Goal: Find specific page/section: Find specific page/section

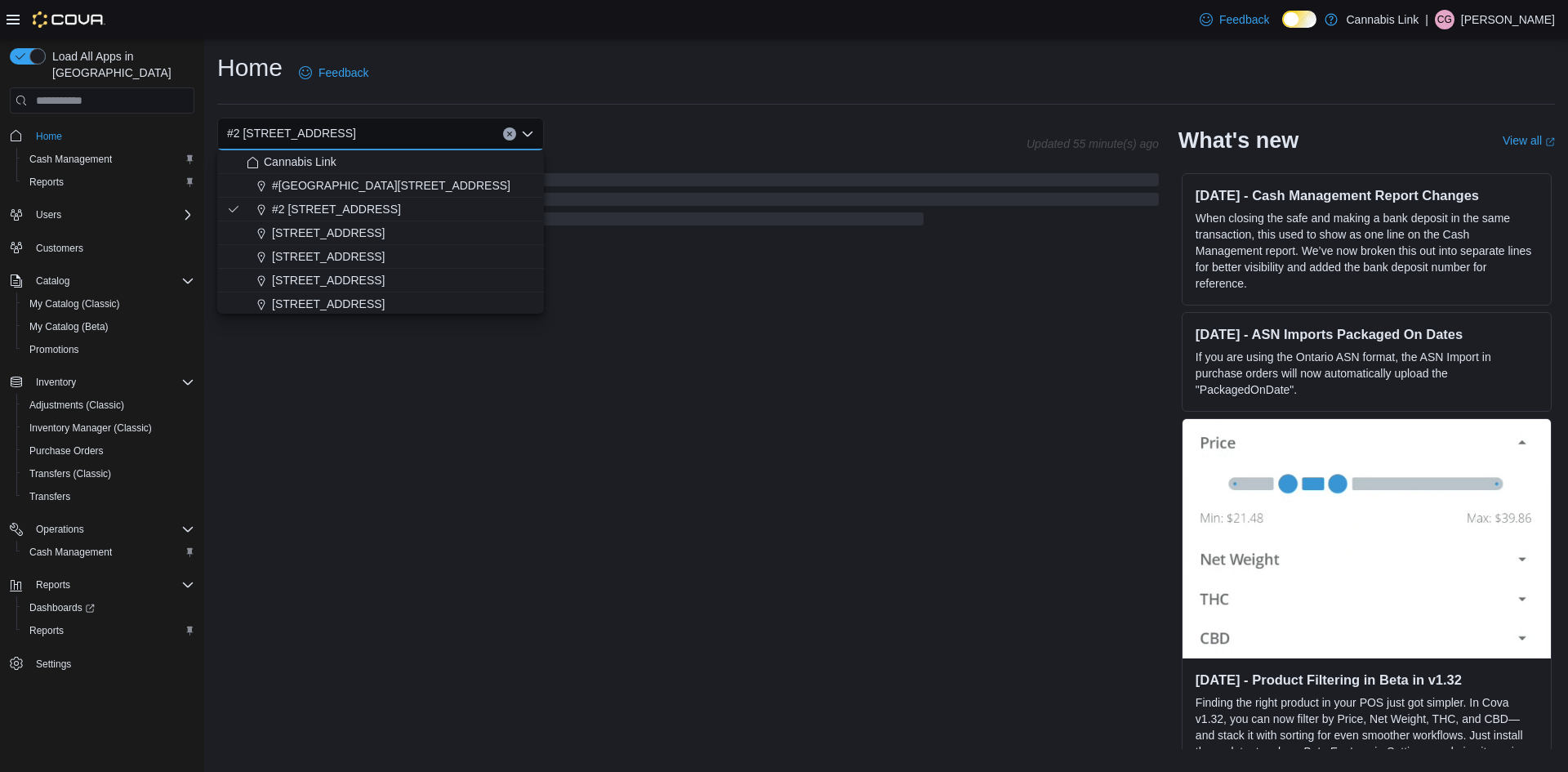
click at [889, 90] on div "Home Feedback" at bounding box center [885, 73] width 1338 height 43
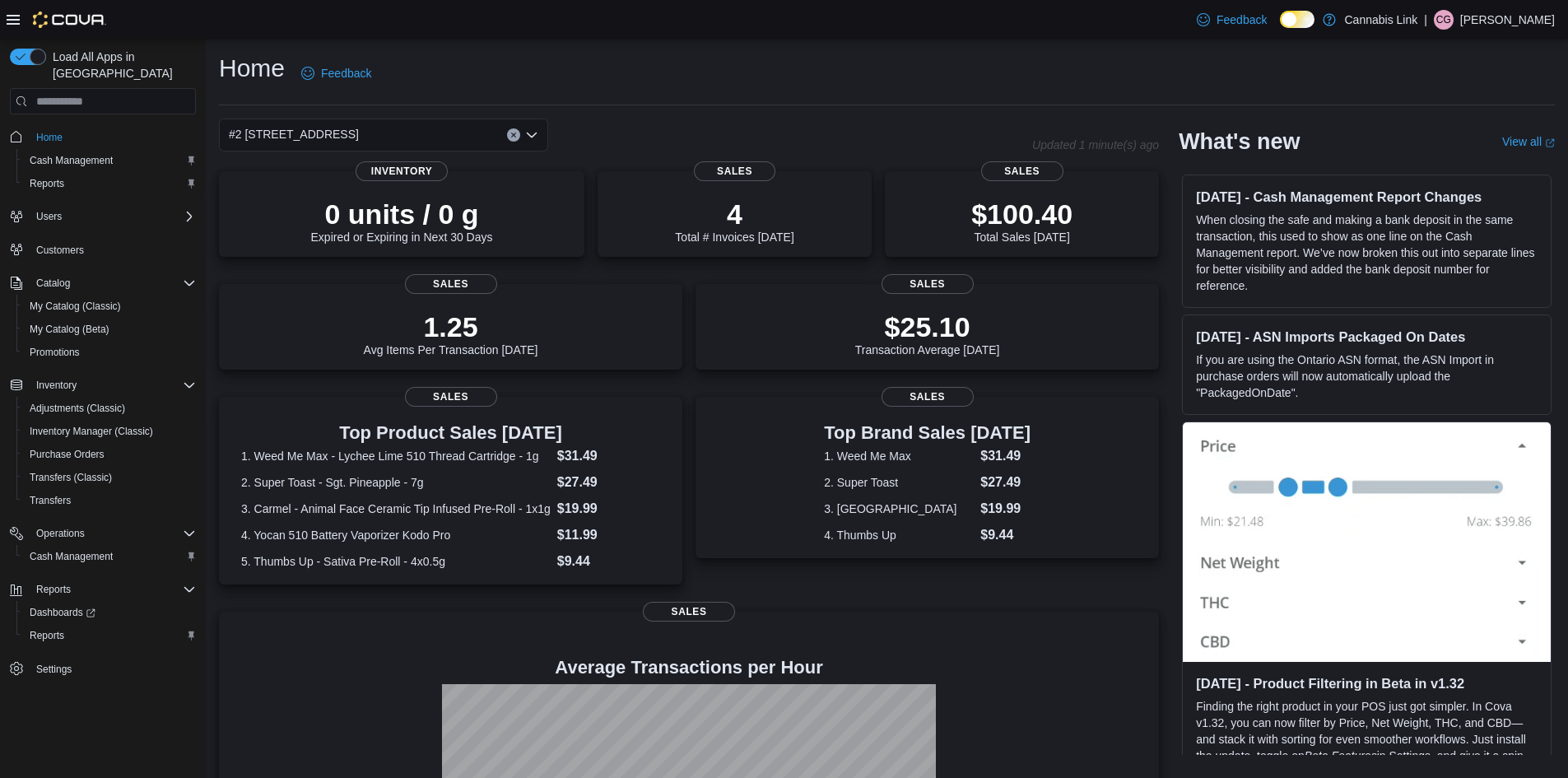
click at [516, 141] on div "#2 [STREET_ADDRESS]" at bounding box center [383, 135] width 329 height 33
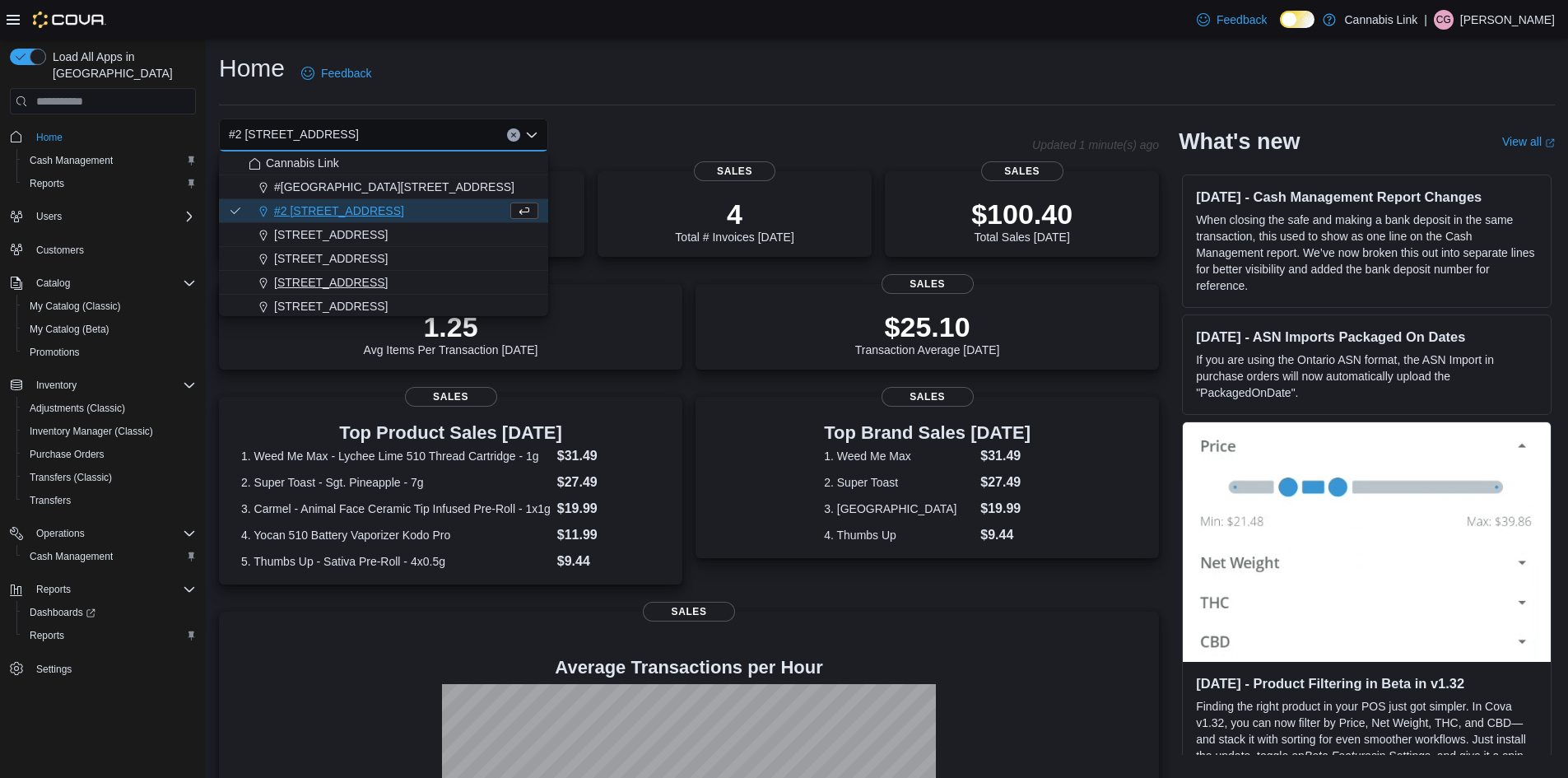
click at [371, 279] on span "[STREET_ADDRESS]" at bounding box center [331, 283] width 114 height 17
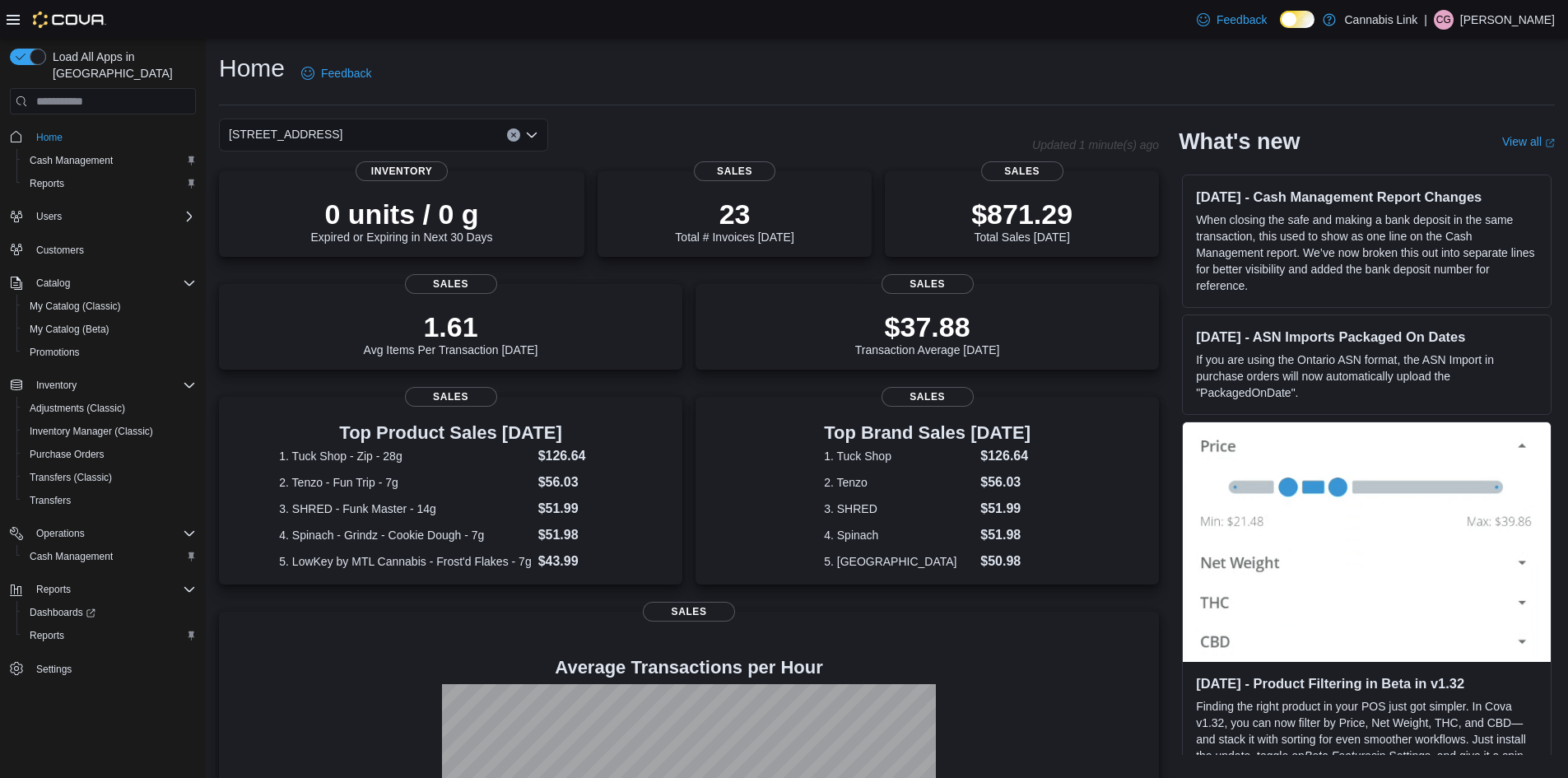
click at [513, 131] on button "Clear input" at bounding box center [514, 135] width 13 height 13
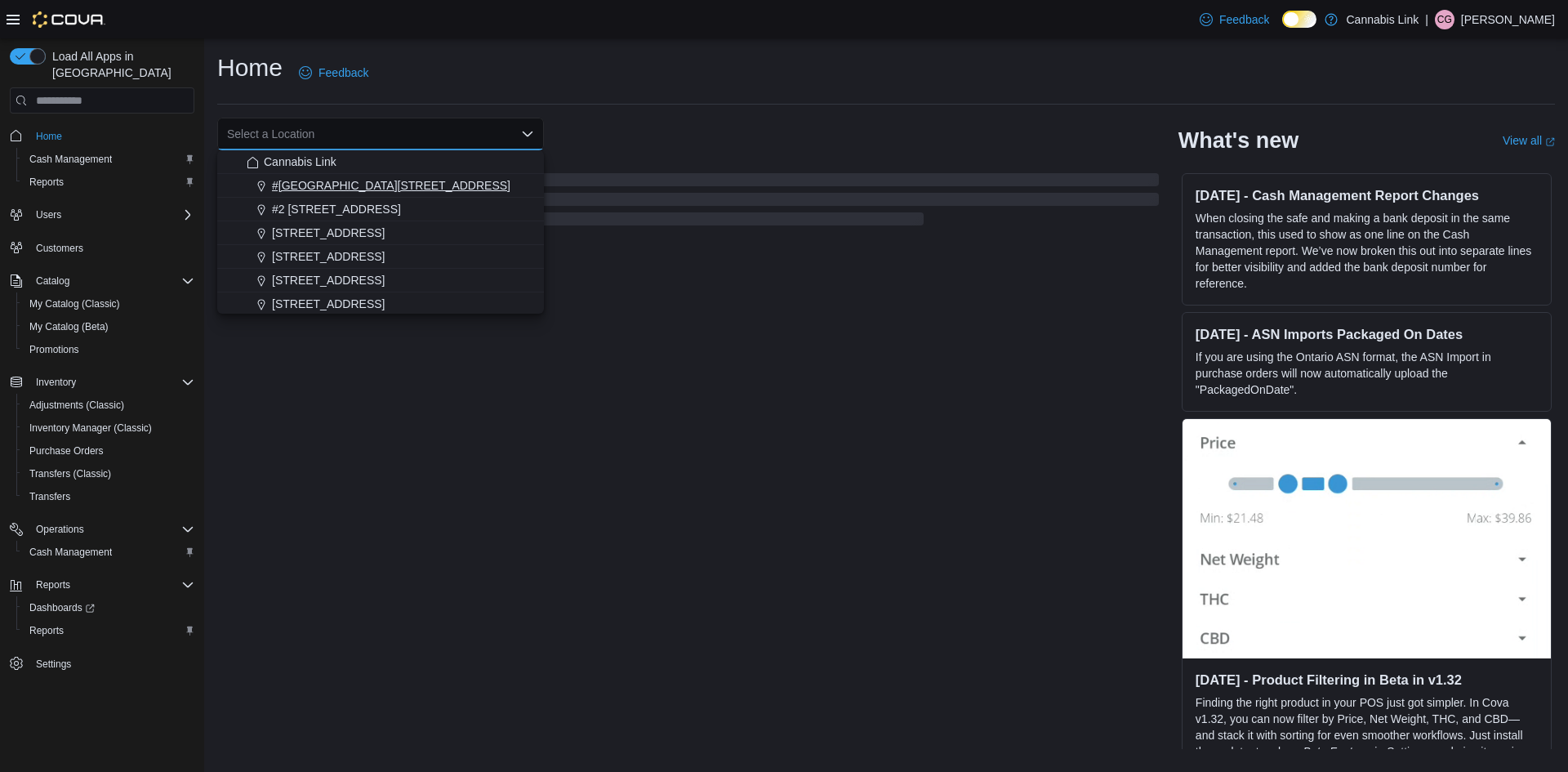
click at [414, 190] on span "#[GEOGRAPHIC_DATA][STREET_ADDRESS]" at bounding box center [391, 185] width 239 height 17
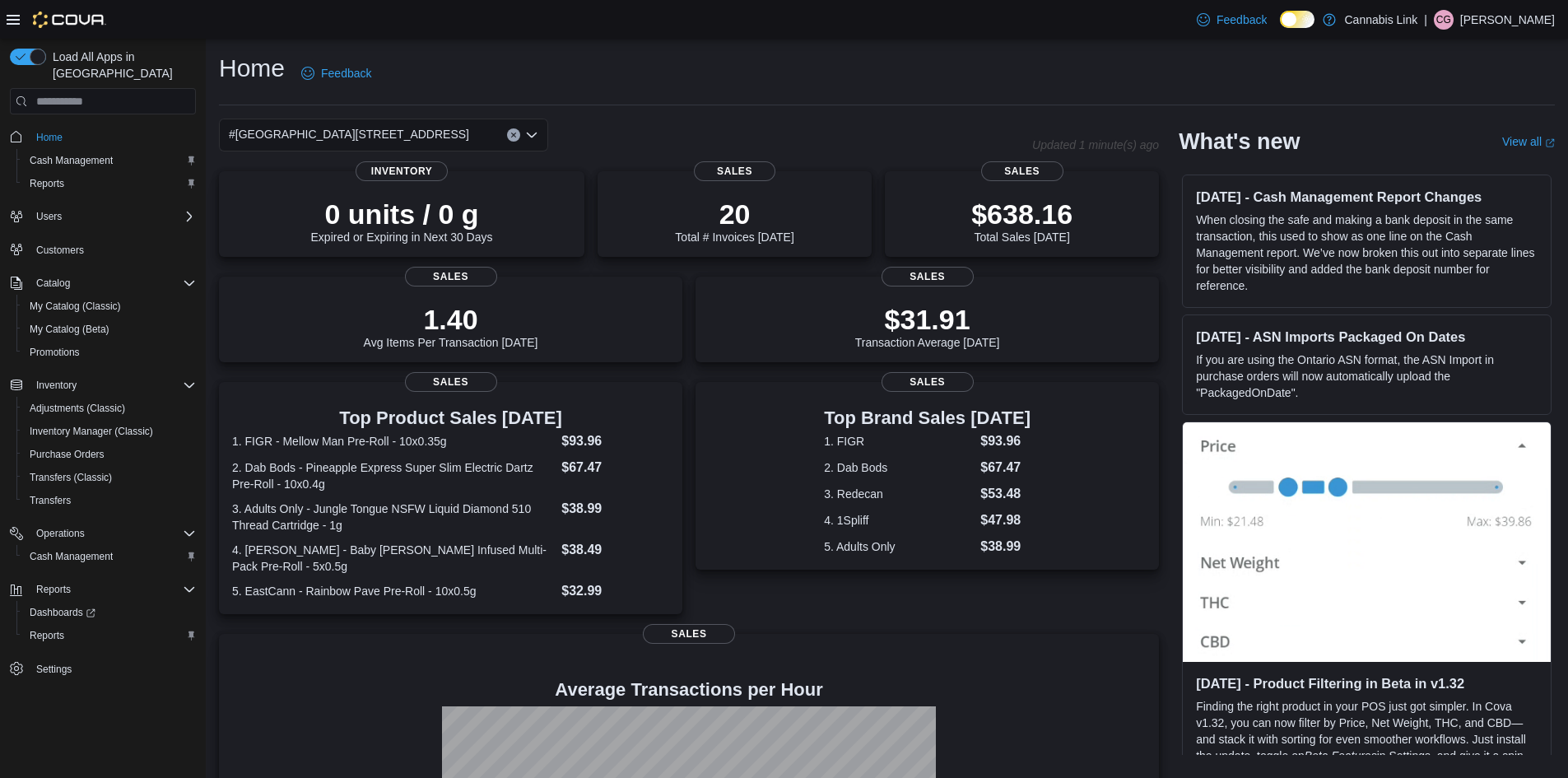
click at [507, 131] on div "#[GEOGRAPHIC_DATA][STREET_ADDRESS]" at bounding box center [383, 135] width 329 height 33
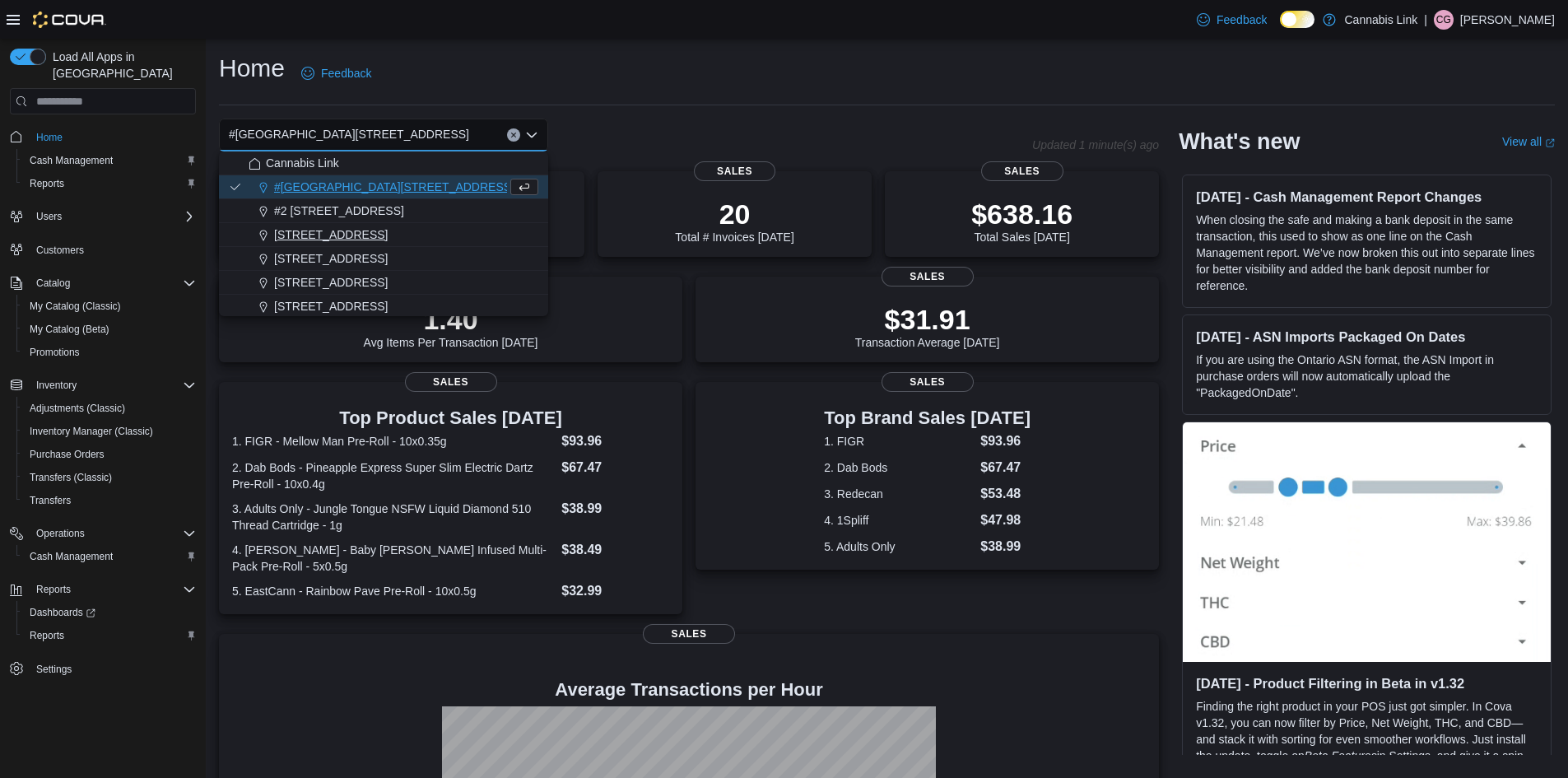
click at [388, 232] on span "[STREET_ADDRESS]" at bounding box center [331, 235] width 114 height 17
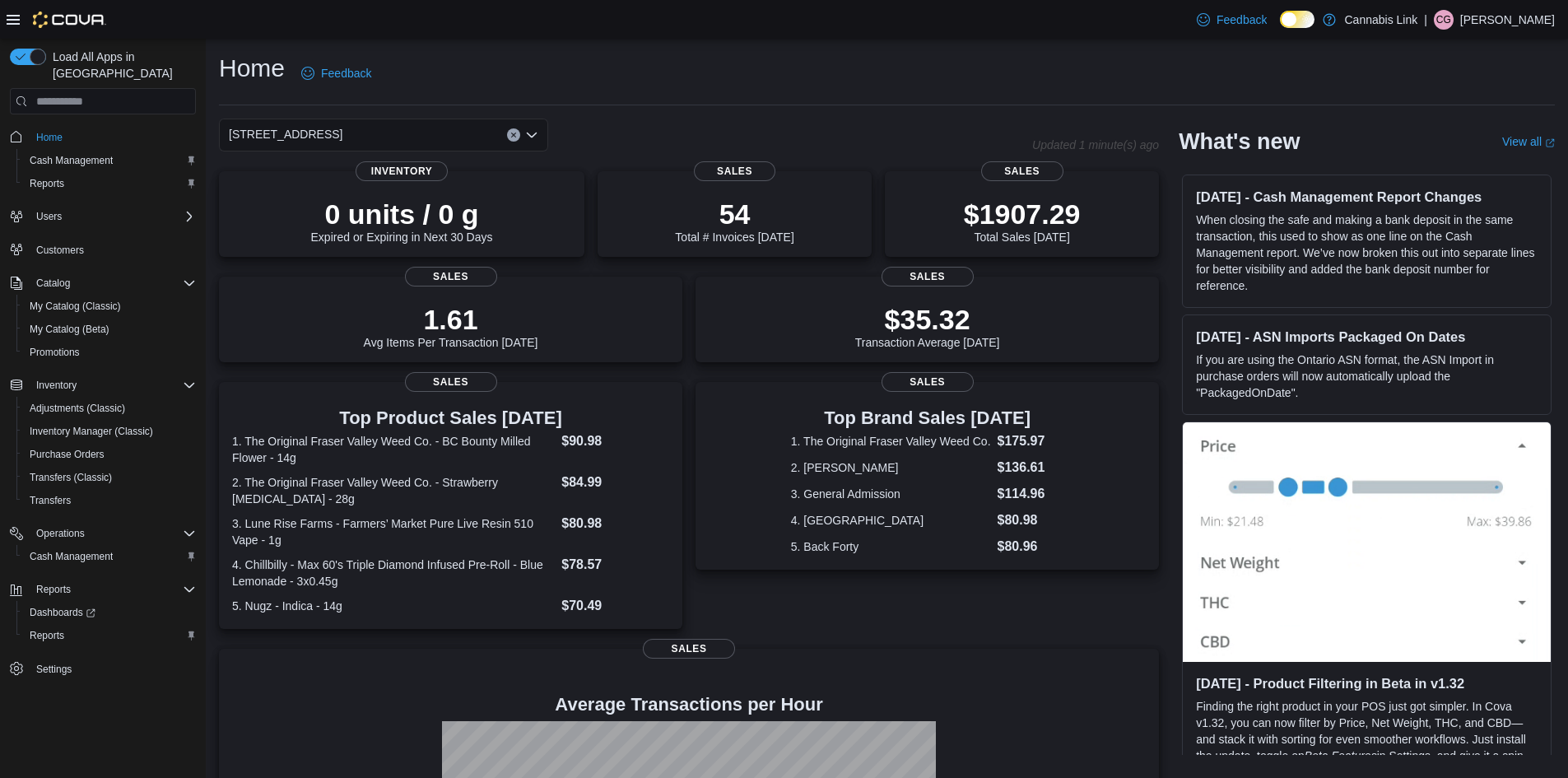
click at [515, 140] on button "Clear input" at bounding box center [514, 135] width 13 height 13
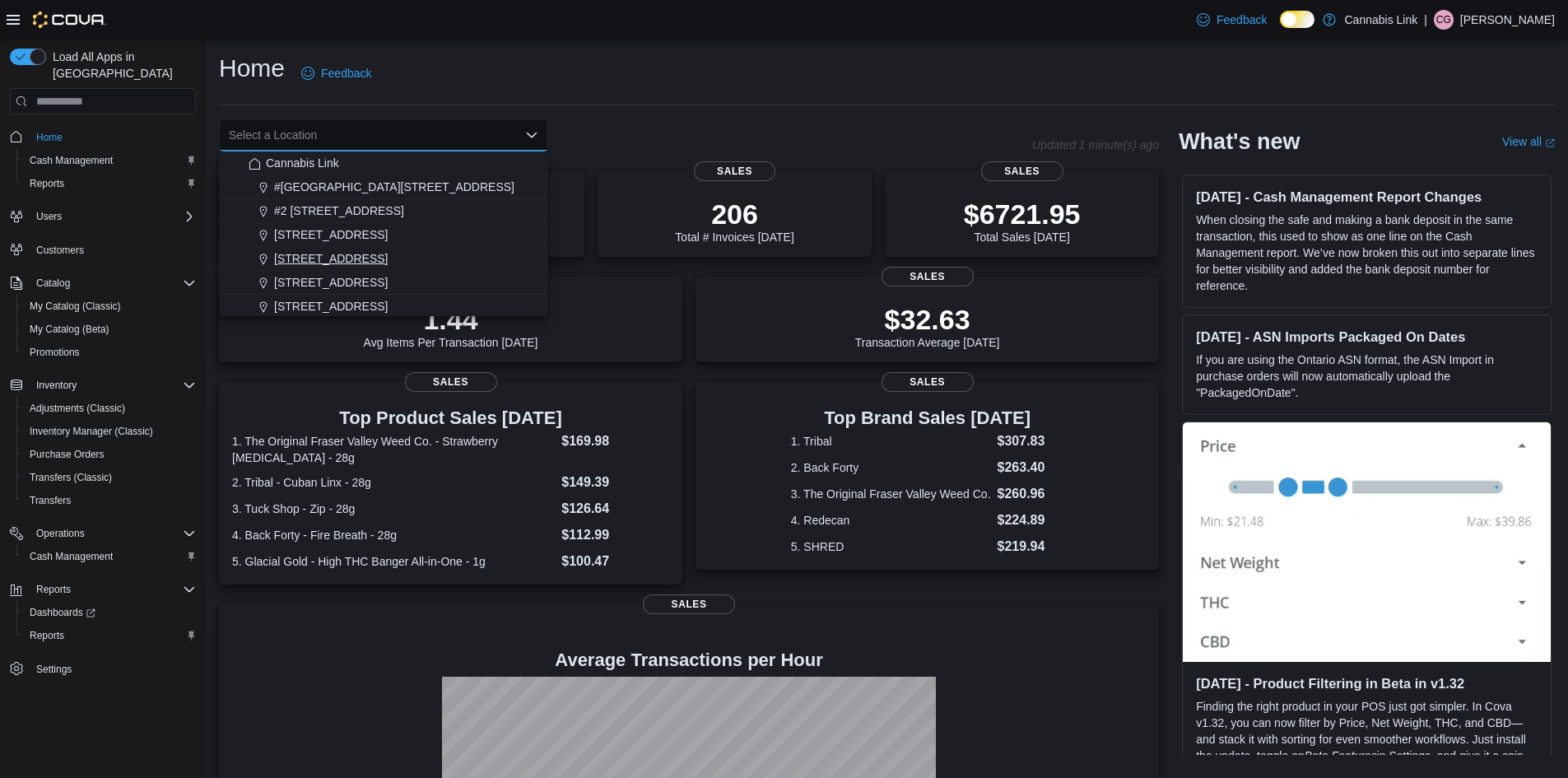
click at [400, 263] on div "[STREET_ADDRESS]" at bounding box center [393, 258] width 289 height 17
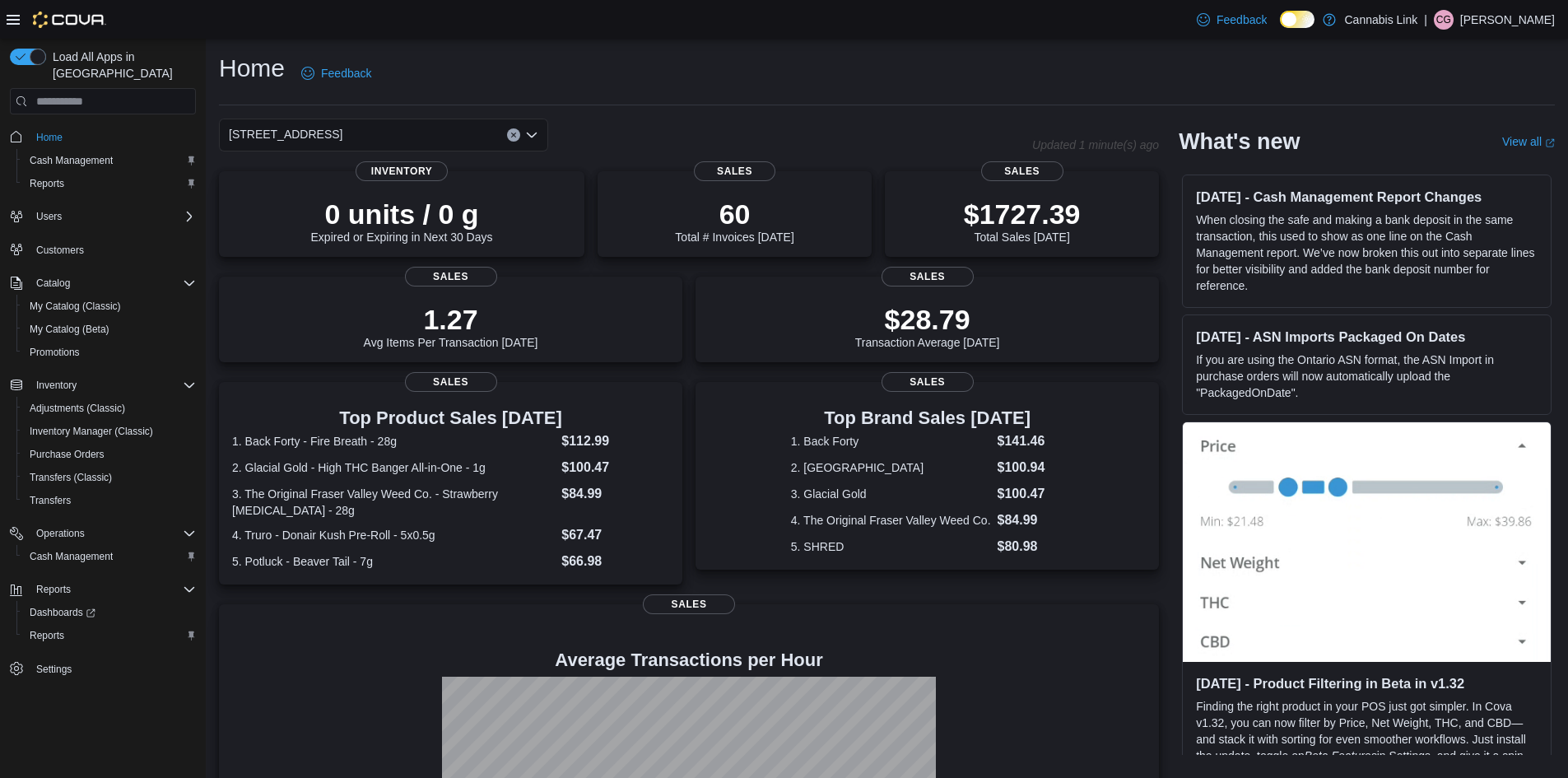
click at [511, 143] on div "[STREET_ADDRESS]" at bounding box center [383, 135] width 329 height 33
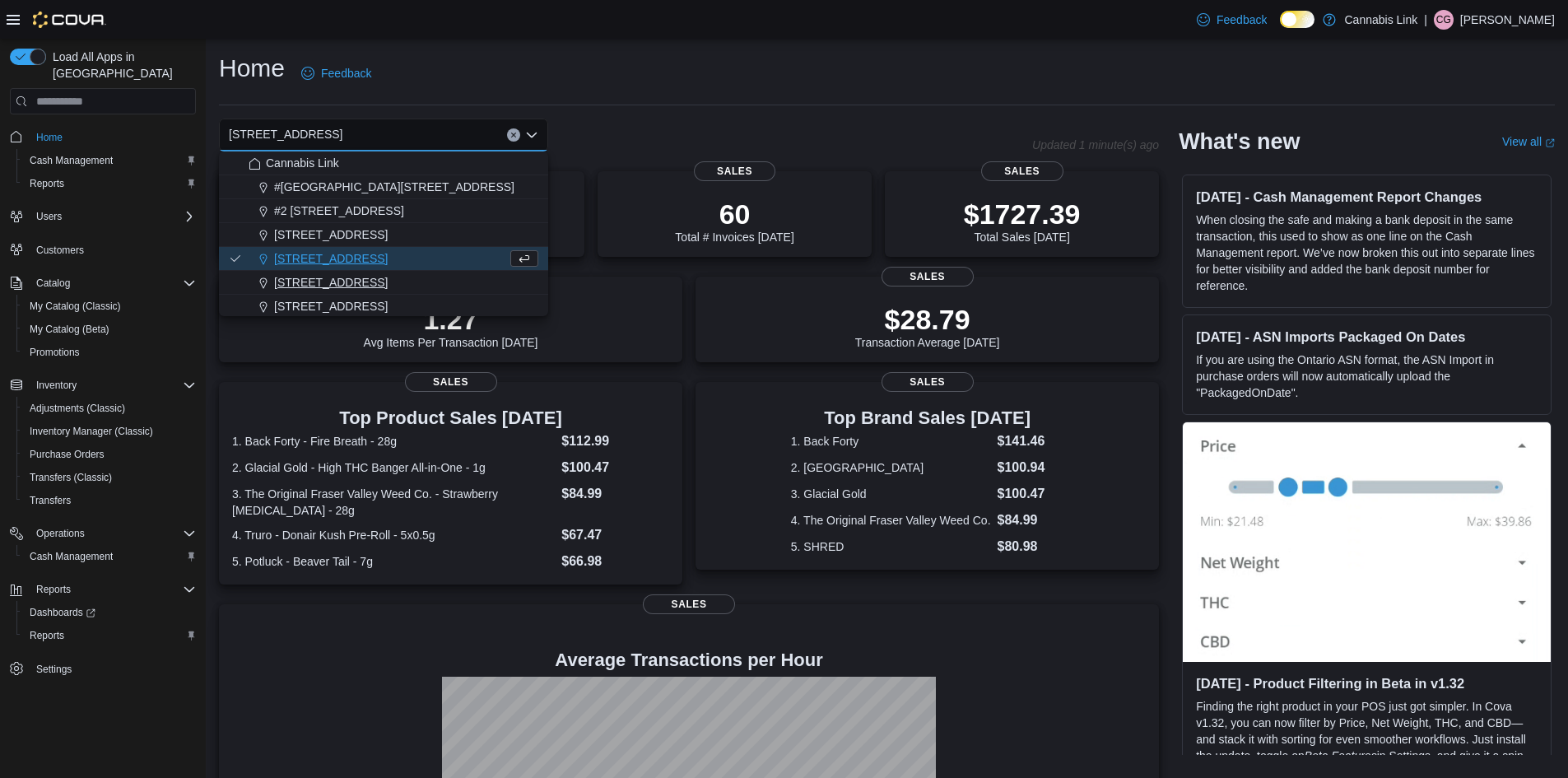
click at [390, 276] on div "[STREET_ADDRESS]" at bounding box center [393, 283] width 289 height 17
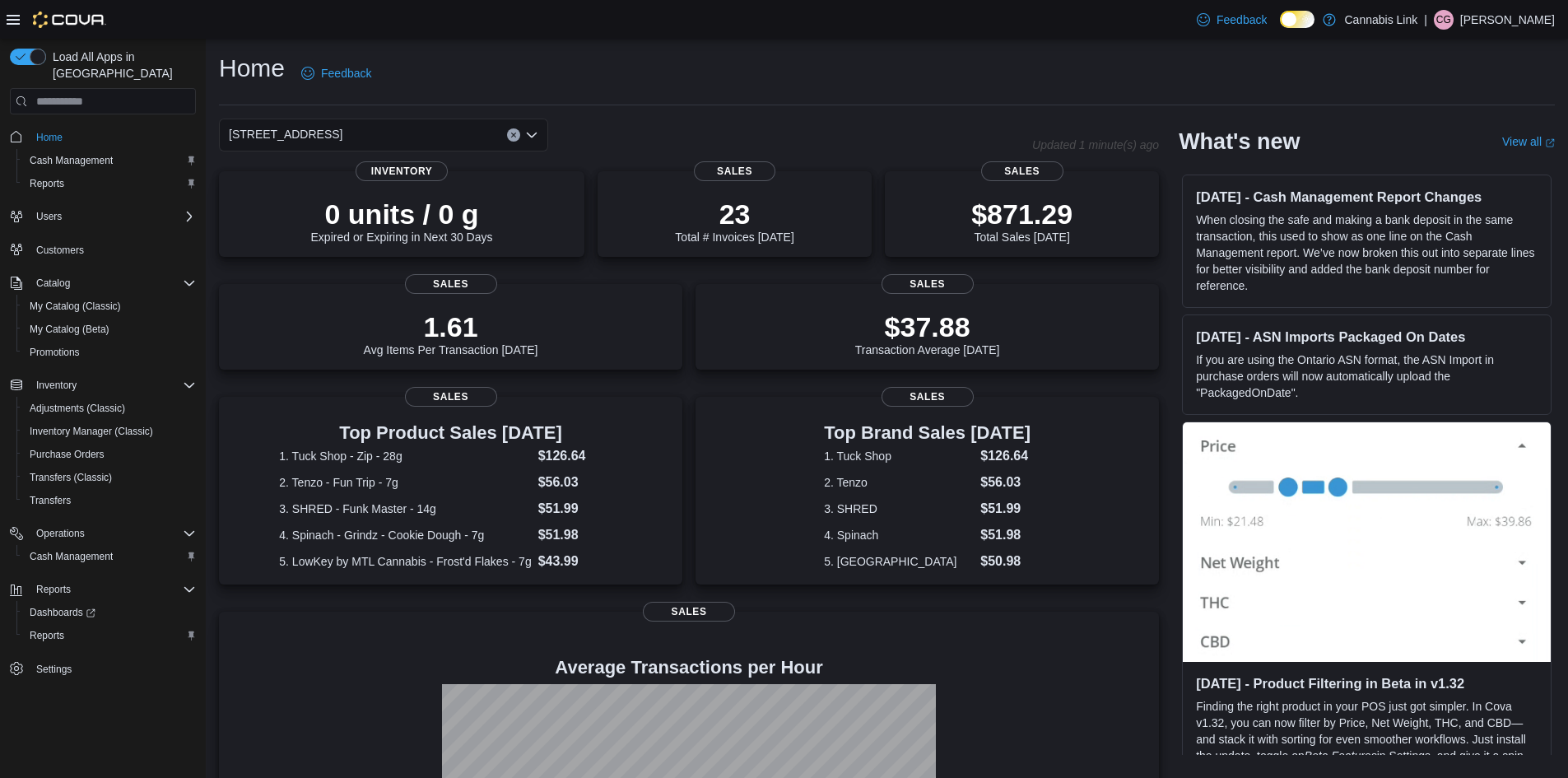
click at [512, 130] on button "Clear input" at bounding box center [514, 135] width 13 height 13
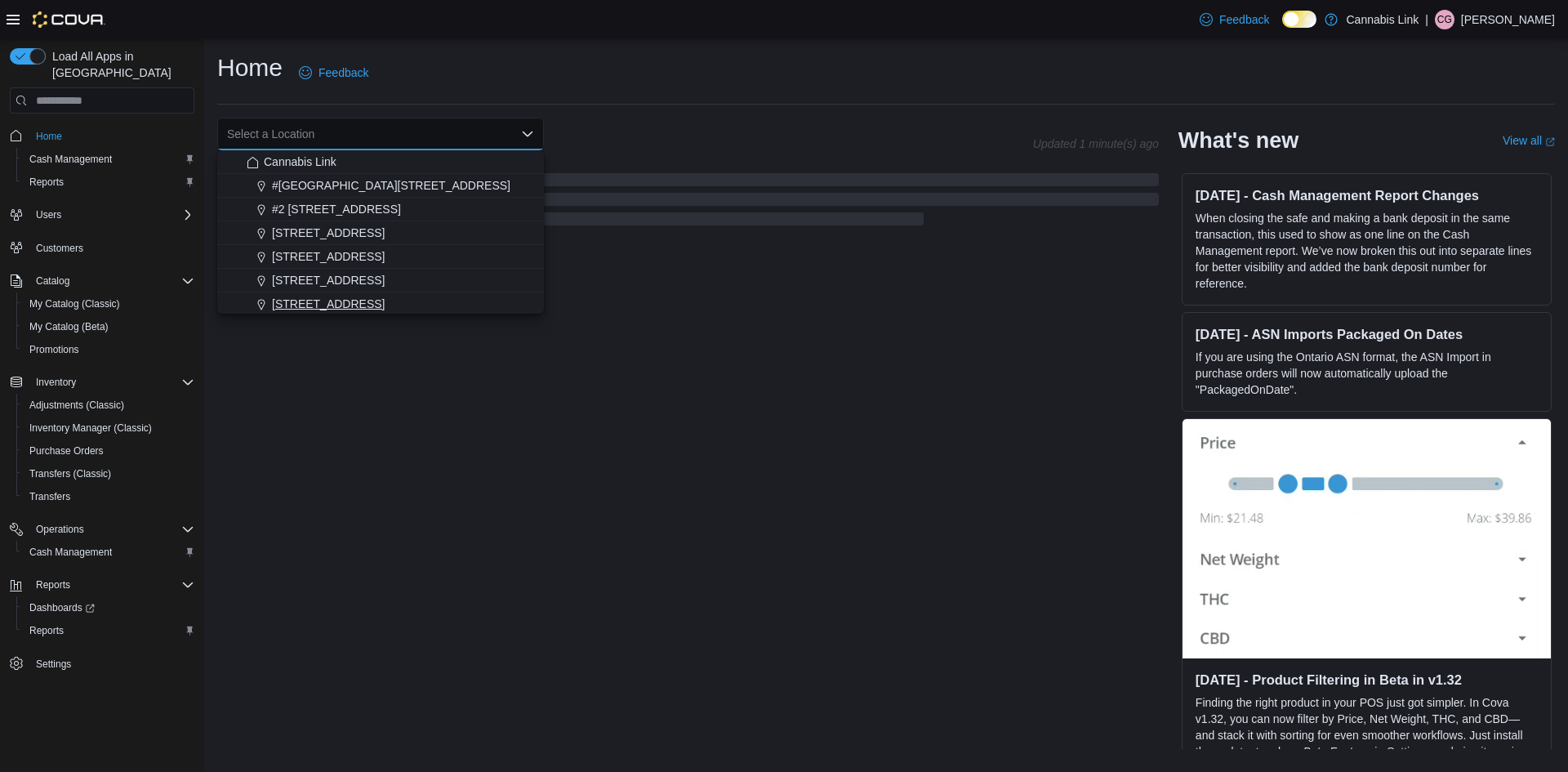
click at [406, 295] on div "[STREET_ADDRESS]" at bounding box center [390, 304] width 287 height 17
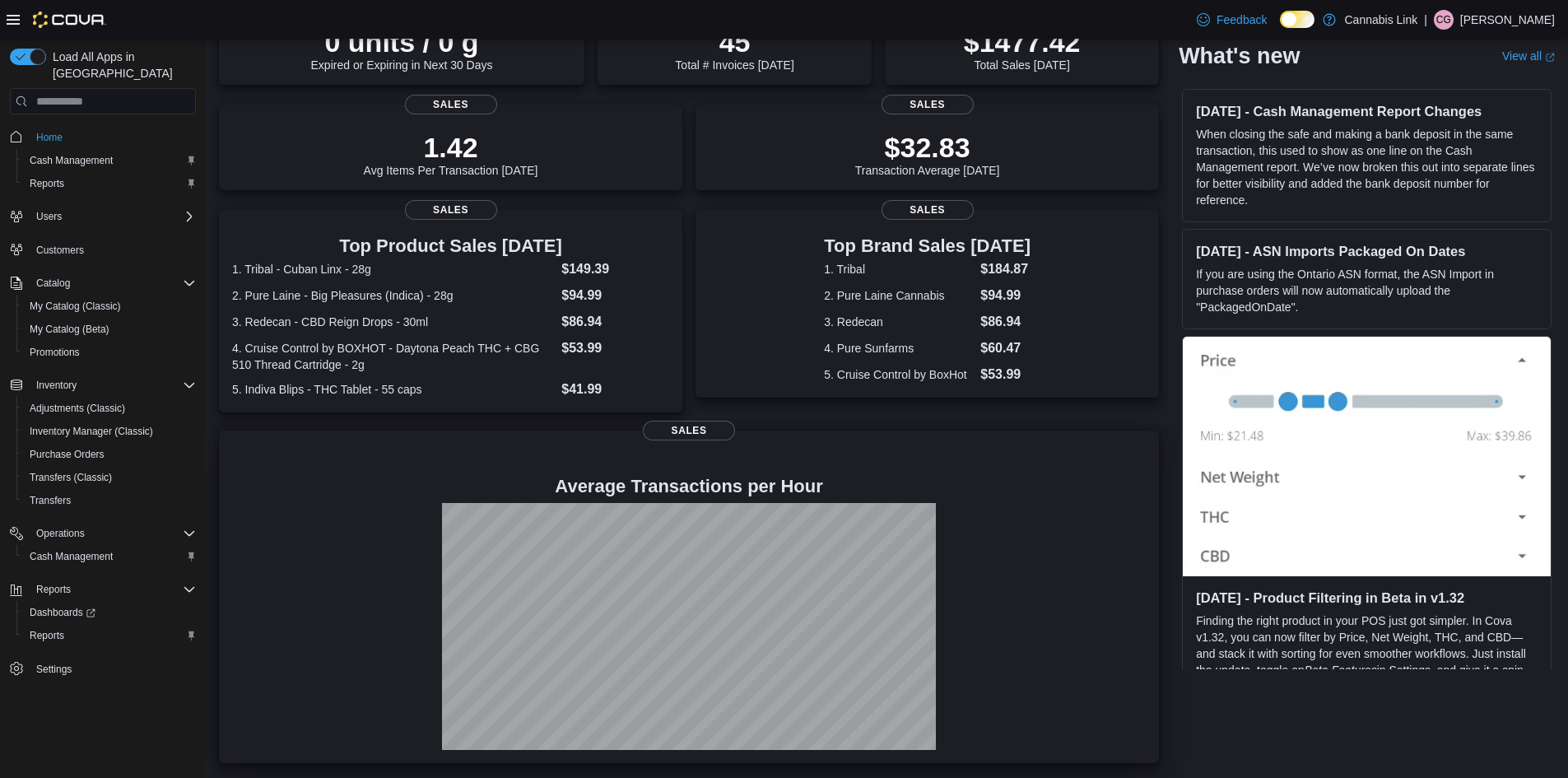
scroll to position [8, 0]
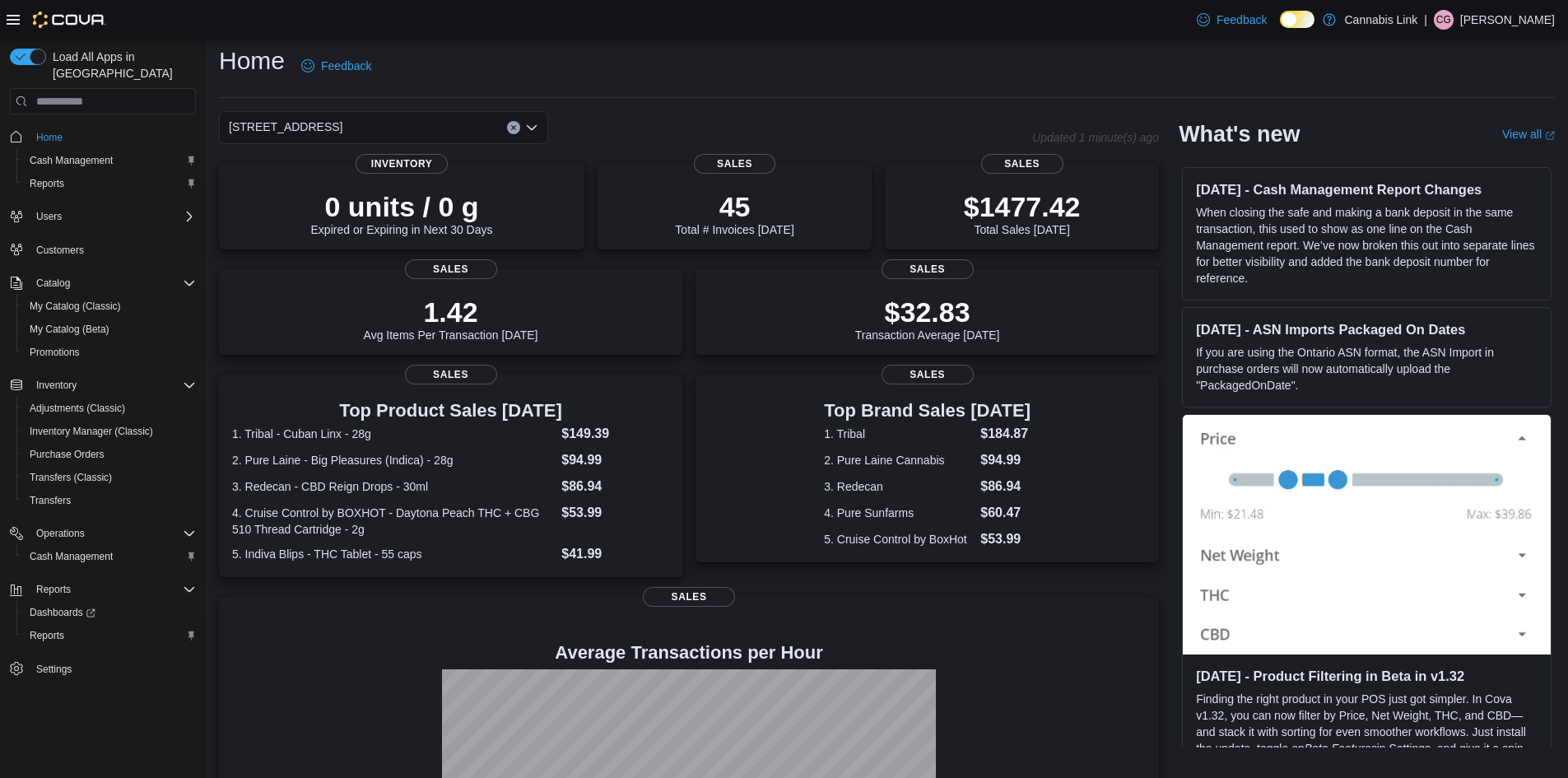
click at [512, 130] on icon "Clear input" at bounding box center [513, 128] width 4 height 4
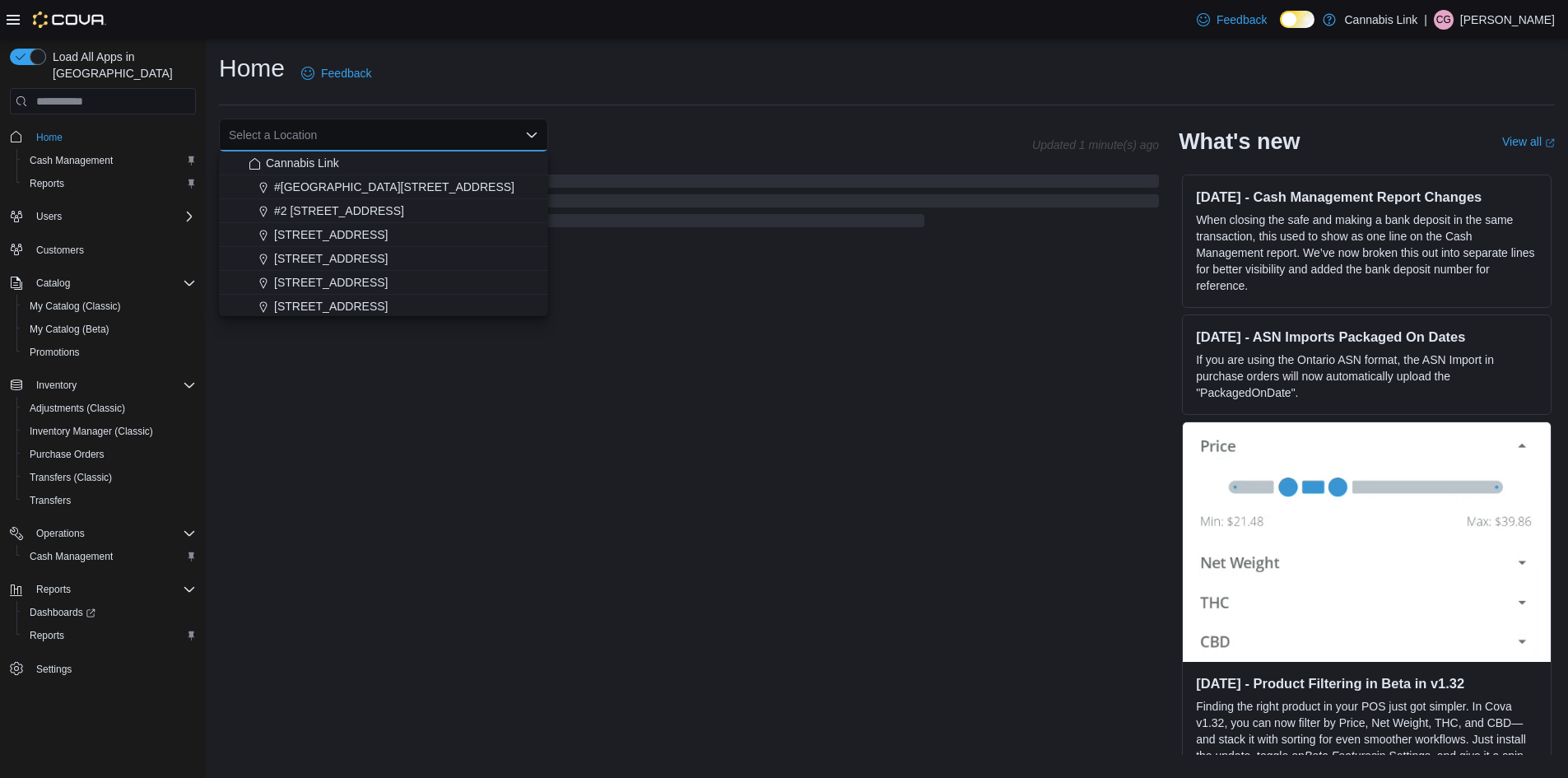
scroll to position [0, 0]
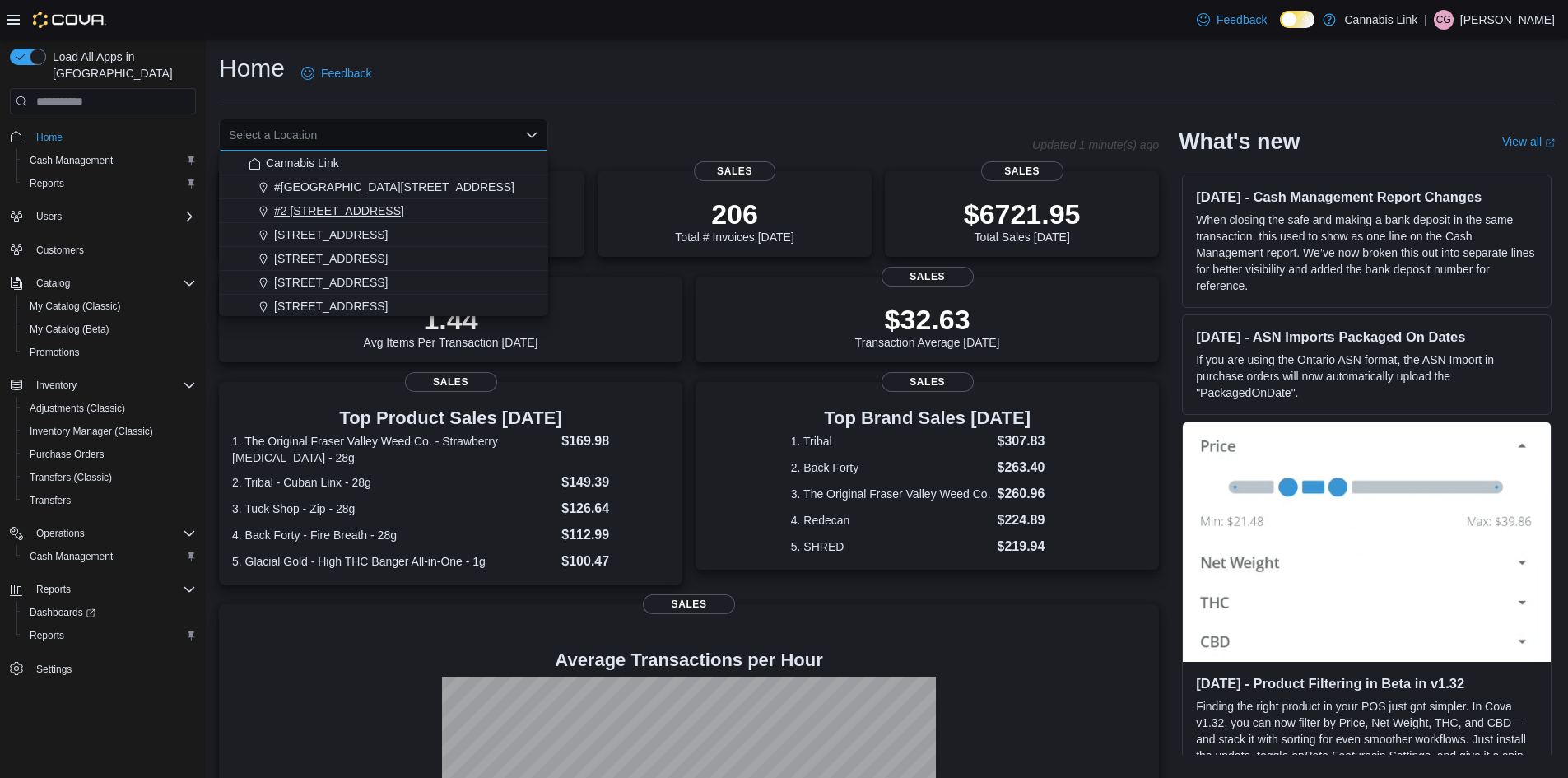
click at [370, 208] on span "#2 [STREET_ADDRESS]" at bounding box center [339, 211] width 130 height 17
